Goal: Find specific page/section: Find specific page/section

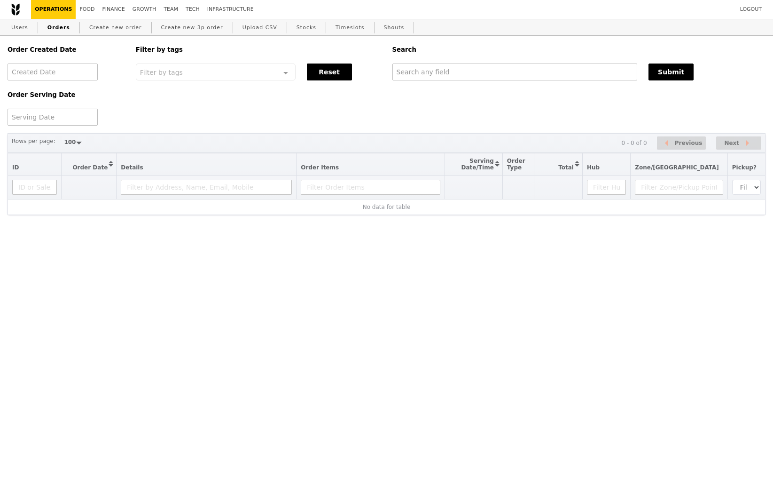
select select "100"
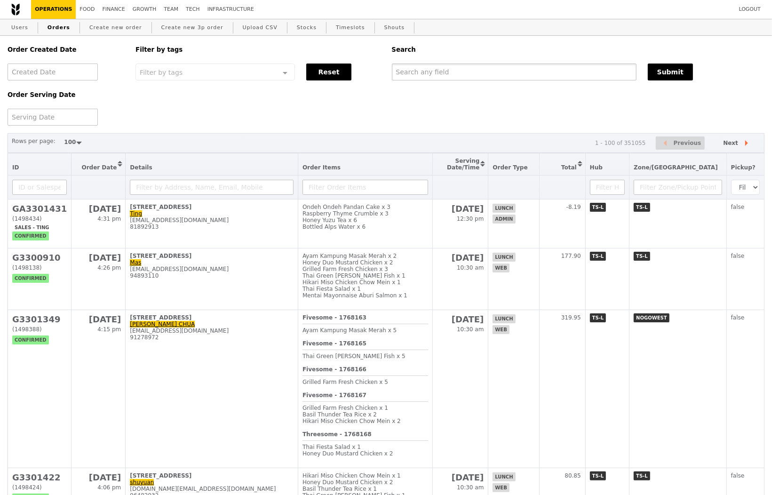
click at [461, 68] on input "text" at bounding box center [514, 71] width 244 height 17
paste input "[EMAIL_ADDRESS][DOMAIN_NAME]"
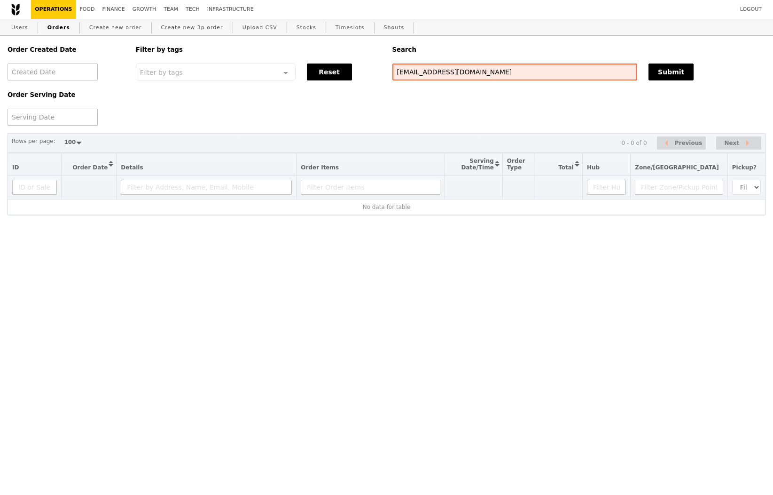
click at [458, 76] on input "[EMAIL_ADDRESS][DOMAIN_NAME]" at bounding box center [515, 71] width 245 height 17
paste input "[EMAIL_ADDRESS][DOMAIN_NAME]"
click at [485, 76] on input "cassiel.cheong.z.n@sgh.com.sgacassielcheong@[DOMAIN_NAME]" at bounding box center [515, 71] width 245 height 17
type input "[EMAIL_ADDRESS][DOMAIN_NAME]"
click at [18, 29] on link "Users" at bounding box center [20, 27] width 24 height 17
